Goal: Task Accomplishment & Management: Complete application form

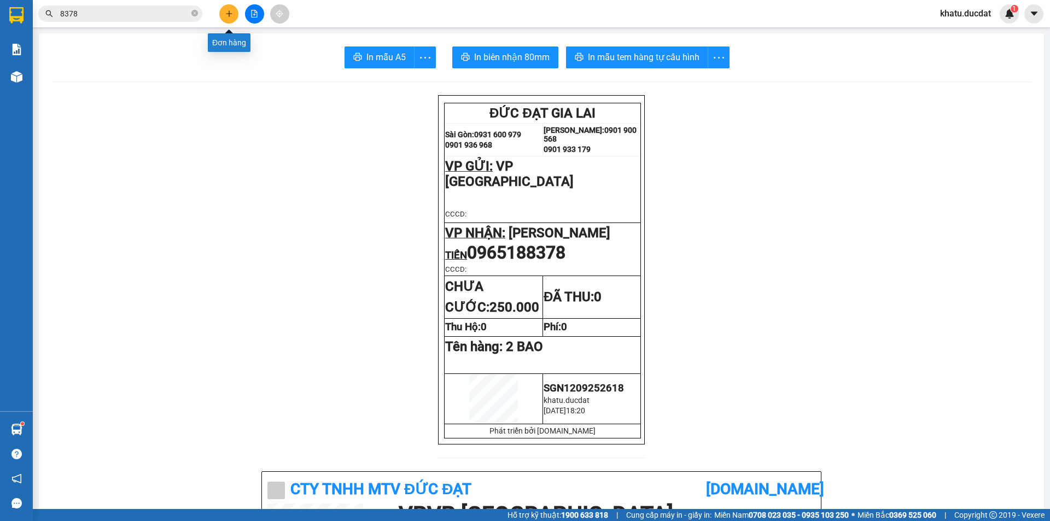
click at [231, 12] on icon "plus" at bounding box center [229, 14] width 8 height 8
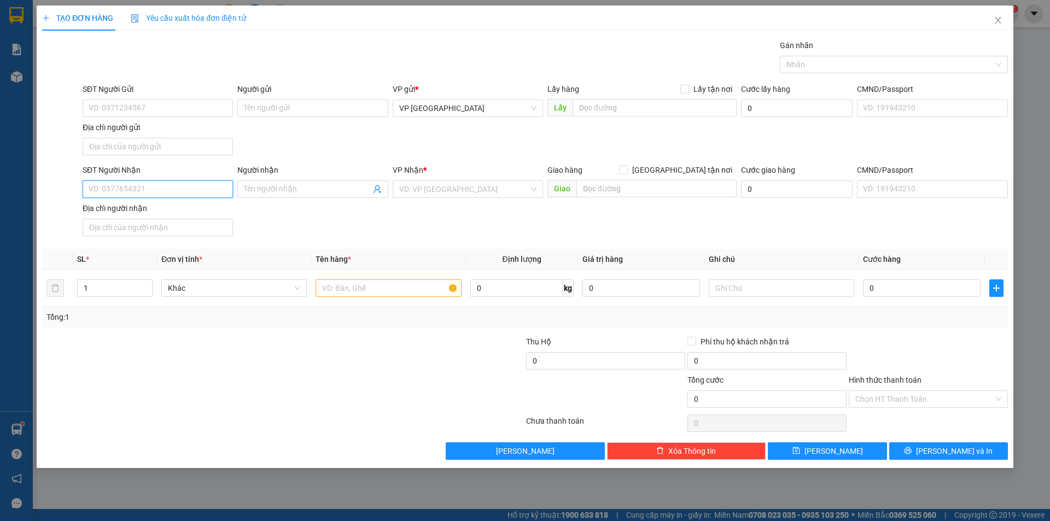
click at [191, 182] on input "SĐT Người Nhận" at bounding box center [158, 188] width 150 height 17
click at [299, 184] on input "Người nhận" at bounding box center [307, 189] width 126 height 12
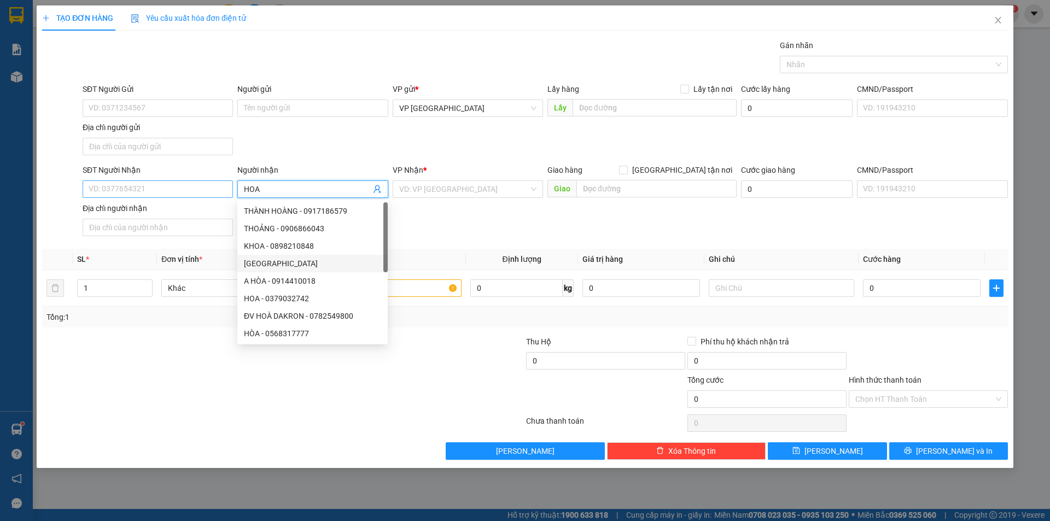
type input "HOA"
click at [178, 185] on input "SĐT Người Nhận" at bounding box center [158, 188] width 150 height 17
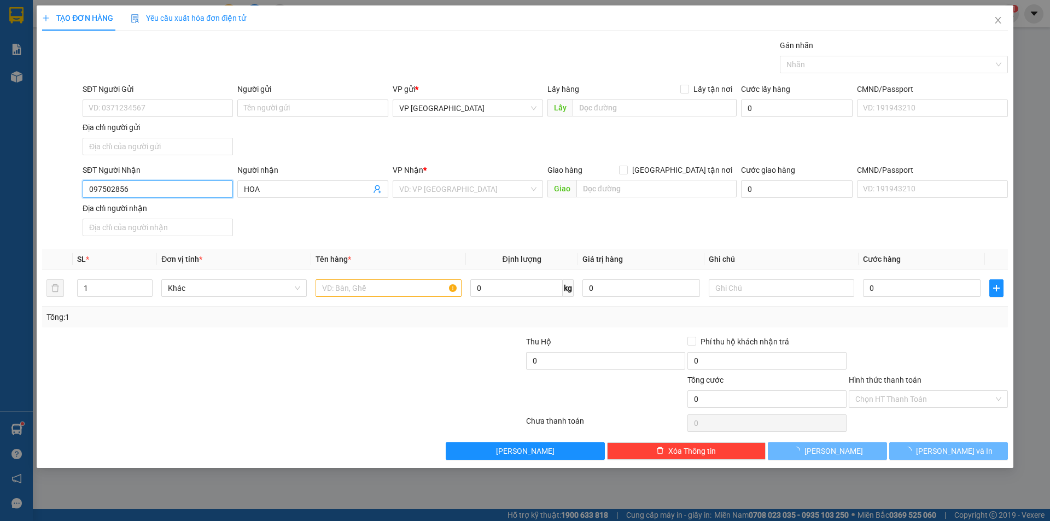
type input "0975028567"
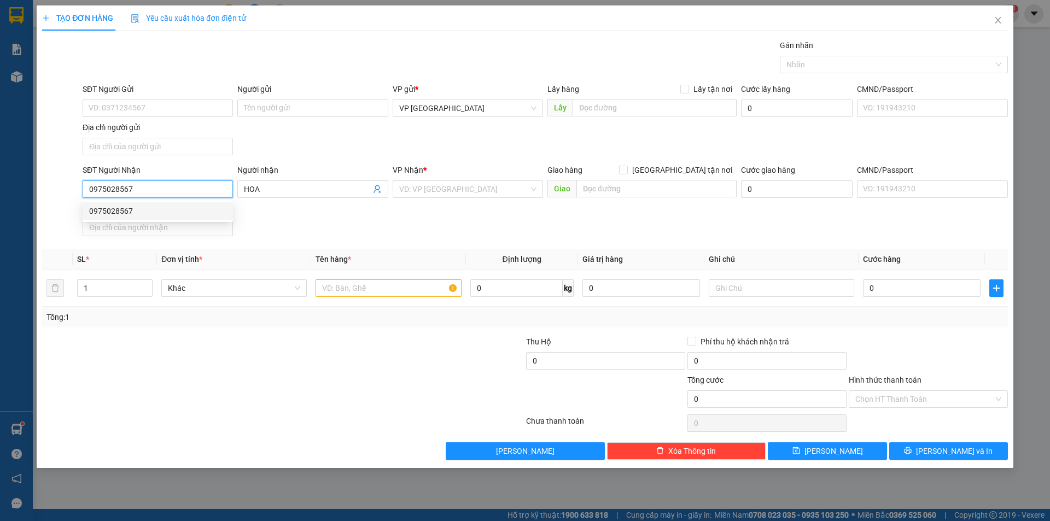
click at [199, 212] on div "0975028567" at bounding box center [157, 211] width 137 height 12
type input "0975028567"
click at [365, 285] on input "text" at bounding box center [387, 287] width 145 height 17
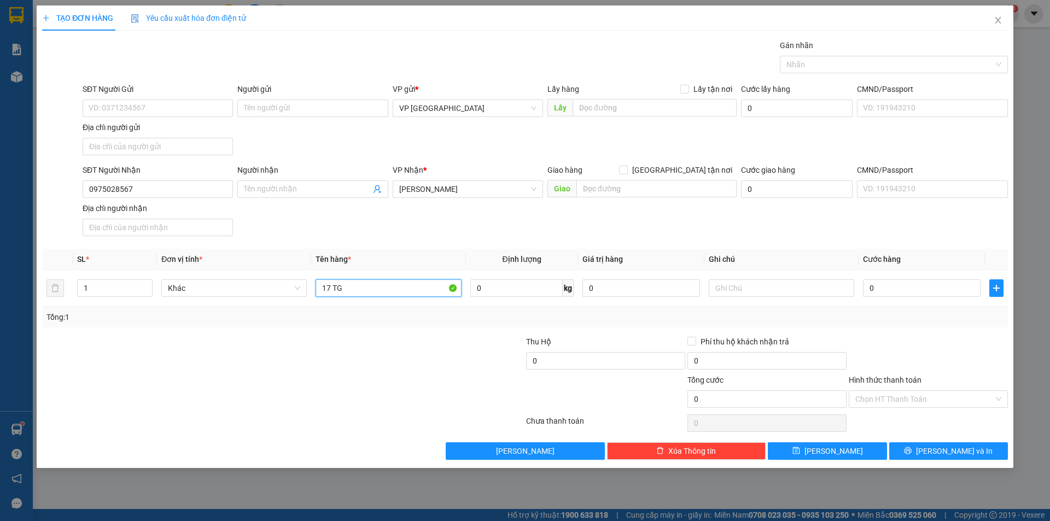
type input "17 TG"
click at [962, 346] on div at bounding box center [927, 355] width 161 height 38
click at [943, 449] on span "[PERSON_NAME] và In" at bounding box center [954, 451] width 77 height 12
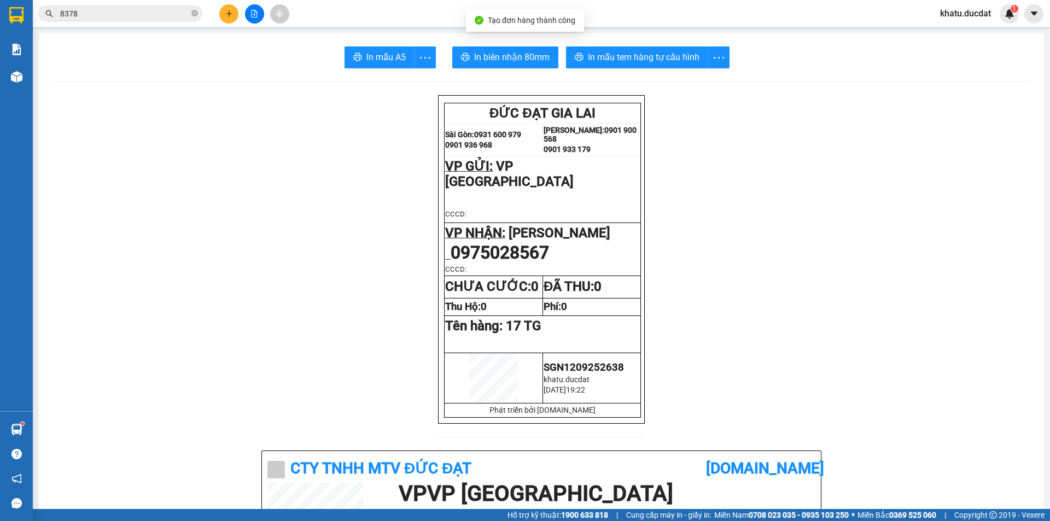
click at [508, 56] on span "In biên nhận 80mm" at bounding box center [511, 57] width 75 height 14
